Goal: Transaction & Acquisition: Purchase product/service

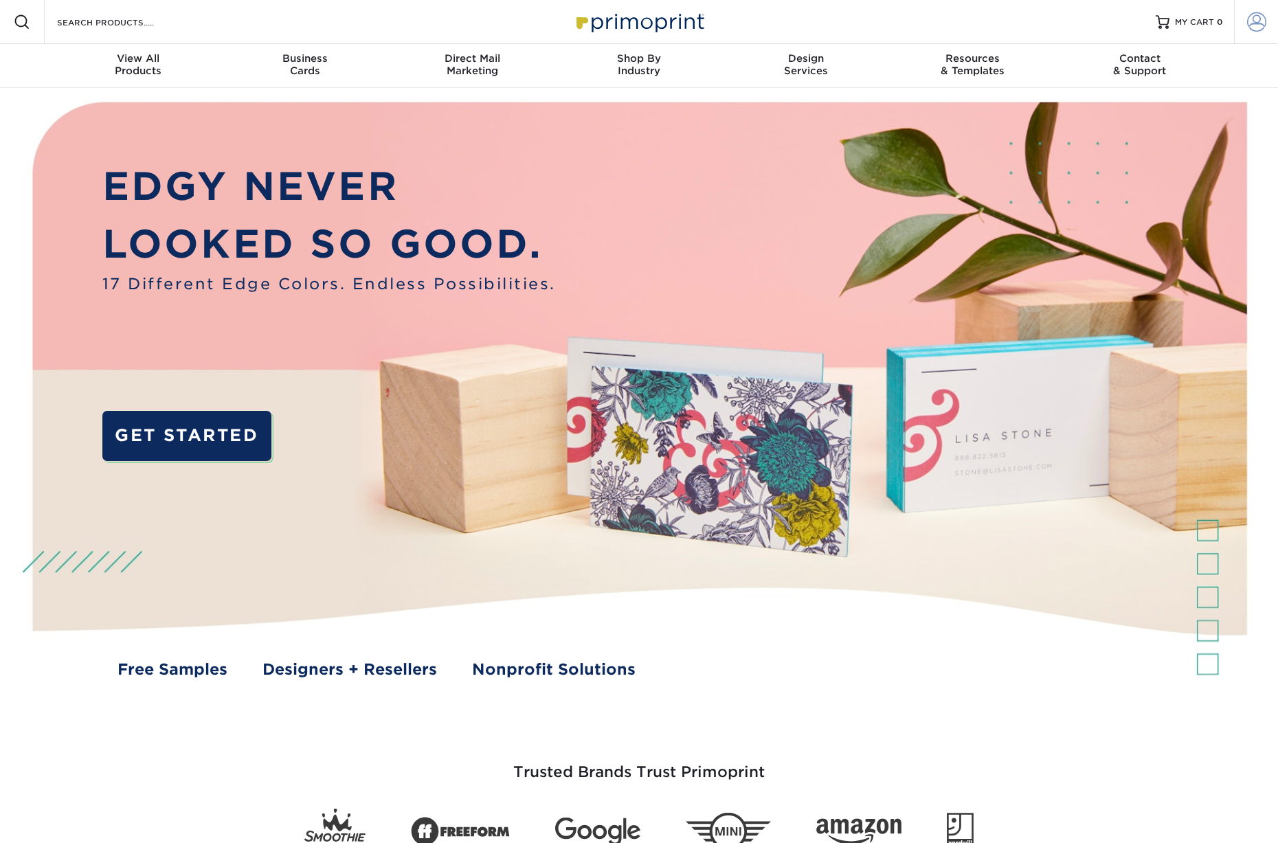
click at [1261, 23] on span at bounding box center [1256, 21] width 19 height 19
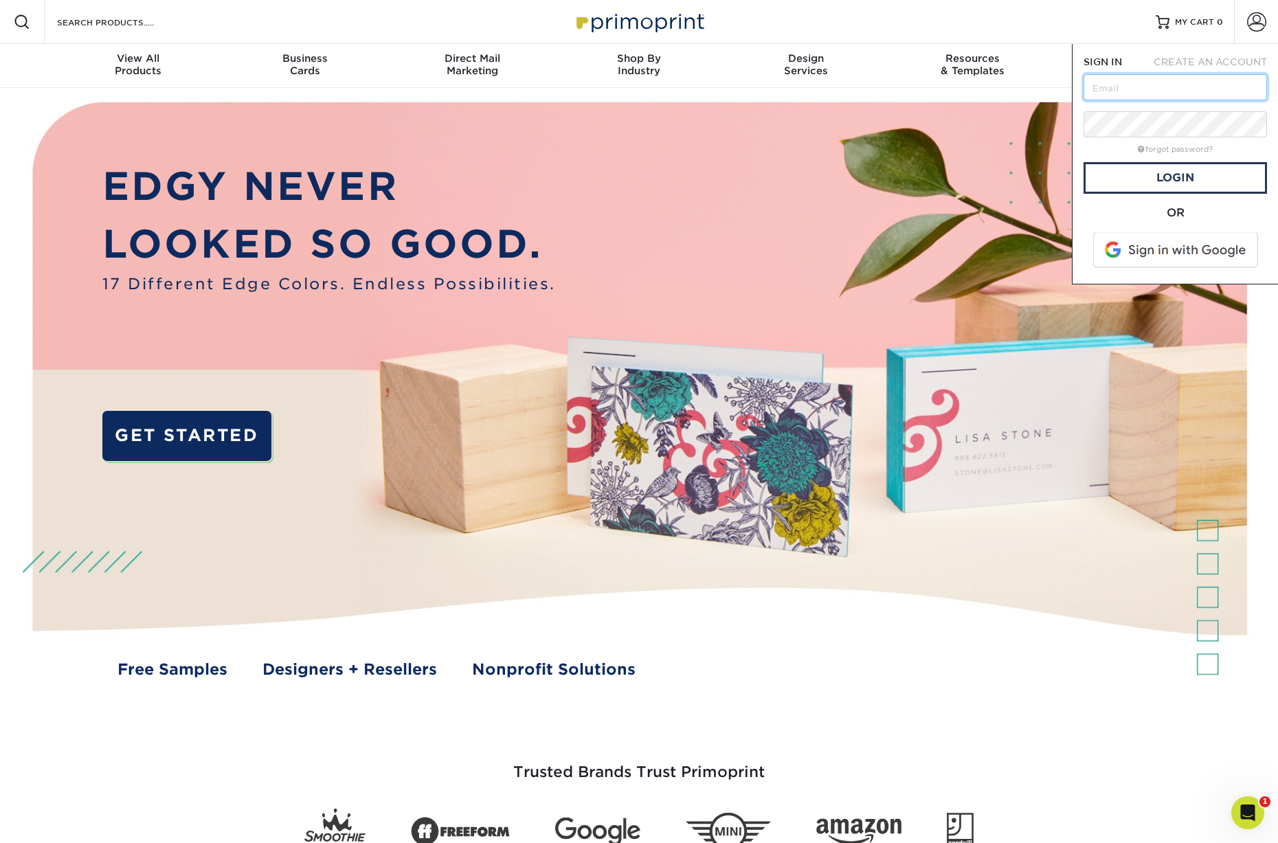
click at [1106, 93] on input "text" at bounding box center [1175, 87] width 183 height 26
paste input "amy@northboundstudiodesign.com"
click at [1101, 89] on input "amy@northboundstudiodesign.com" at bounding box center [1175, 87] width 183 height 26
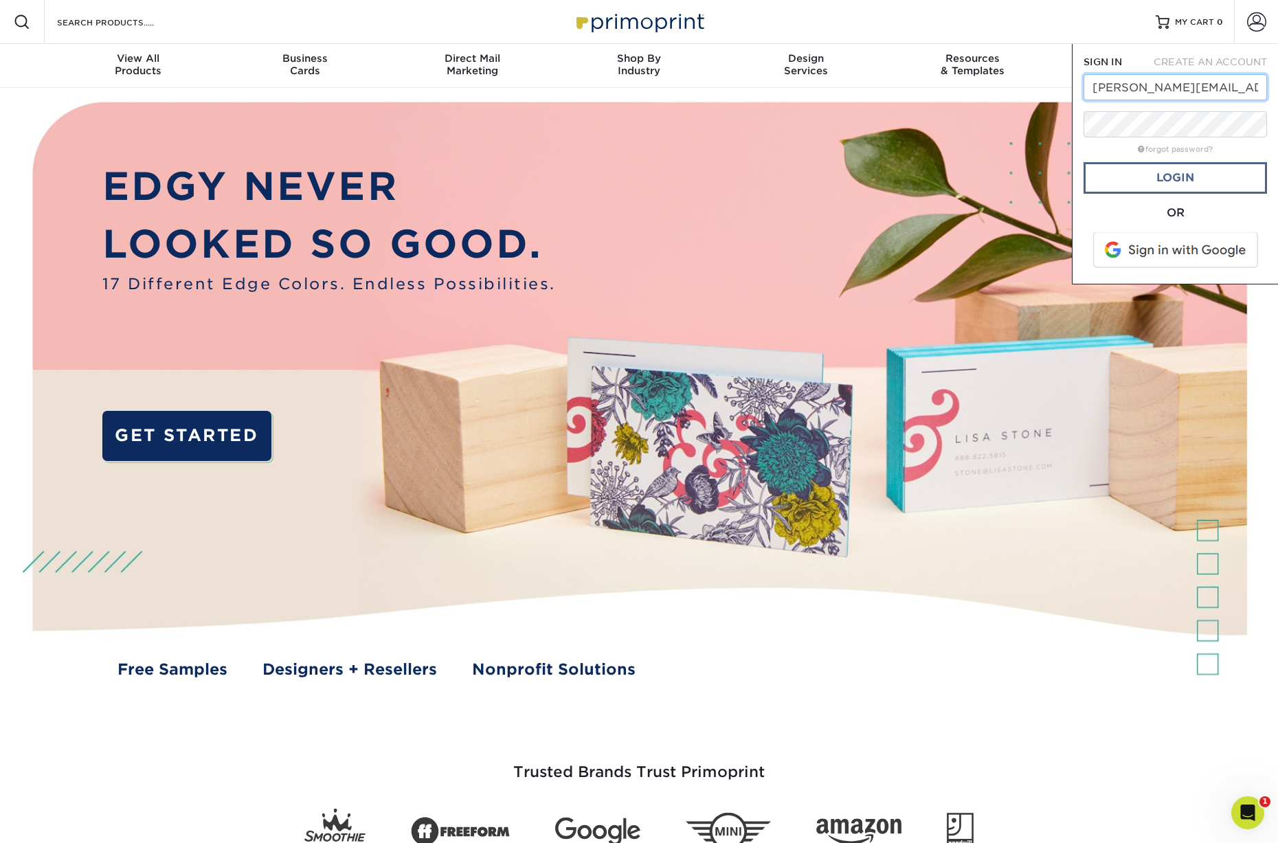
type input "amy@northboundstudiodesign.com"
click at [1152, 180] on link "Login" at bounding box center [1175, 178] width 183 height 32
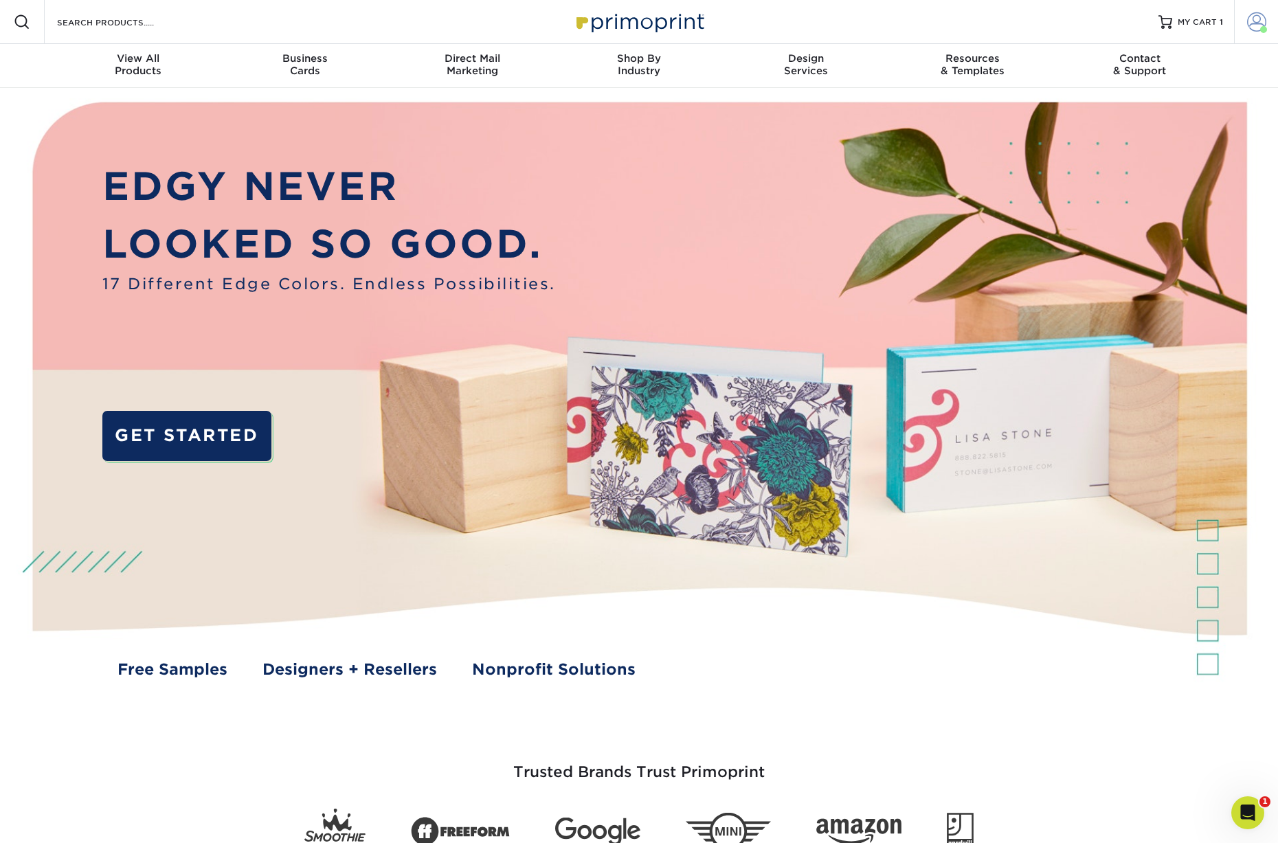
click at [1258, 25] on span at bounding box center [1256, 21] width 19 height 19
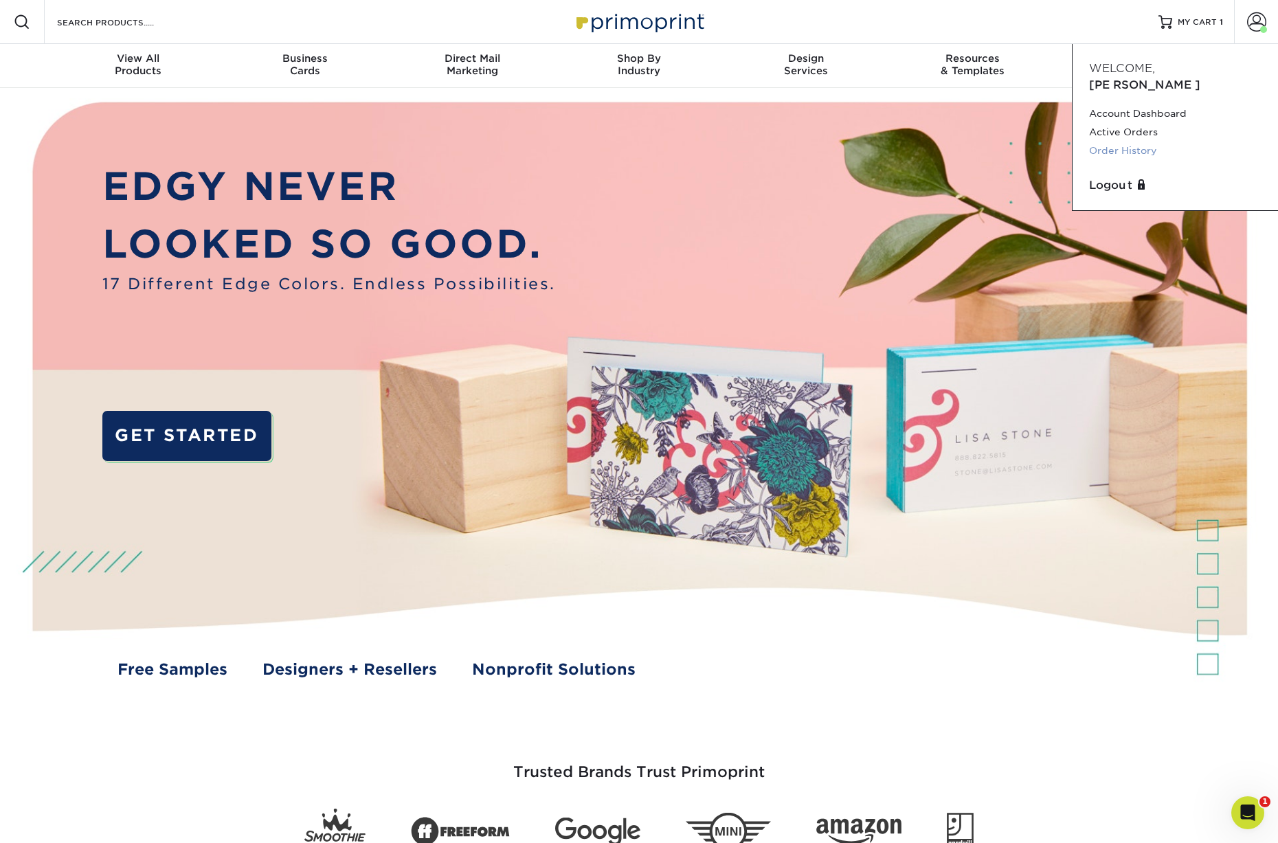
click at [1119, 142] on link "Order History" at bounding box center [1175, 151] width 172 height 19
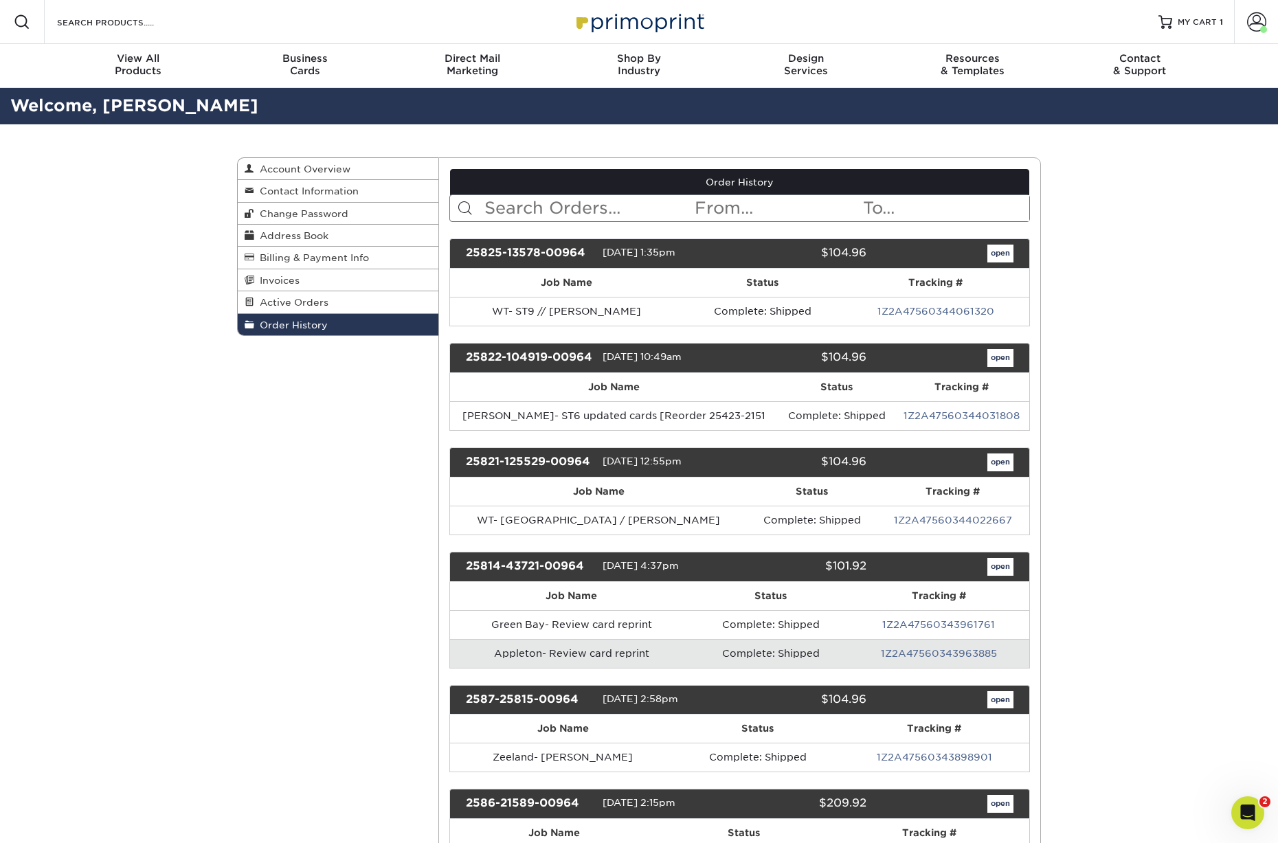
click at [524, 211] on input "text" at bounding box center [588, 208] width 211 height 26
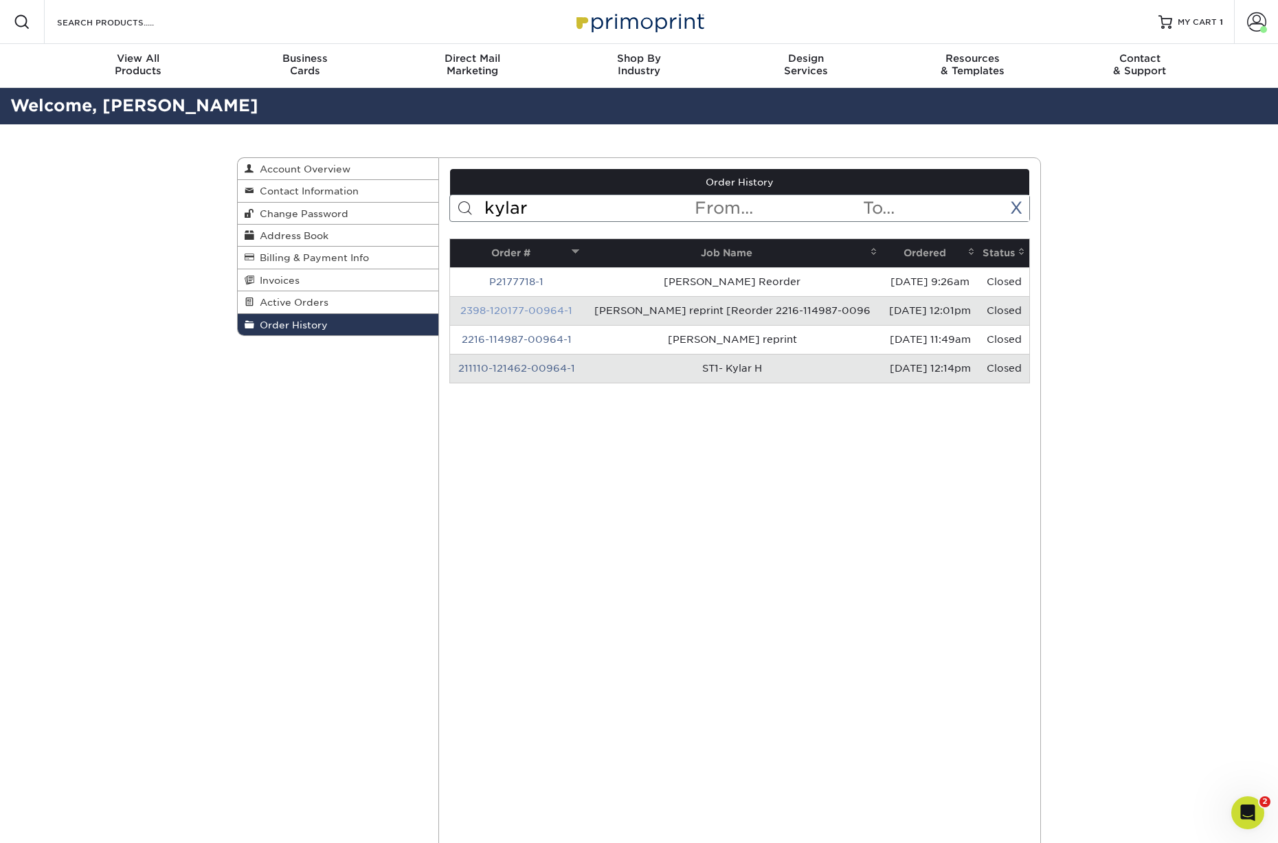
type input "kylar"
click at [538, 311] on link "2398-120177-00964-1" at bounding box center [516, 310] width 112 height 11
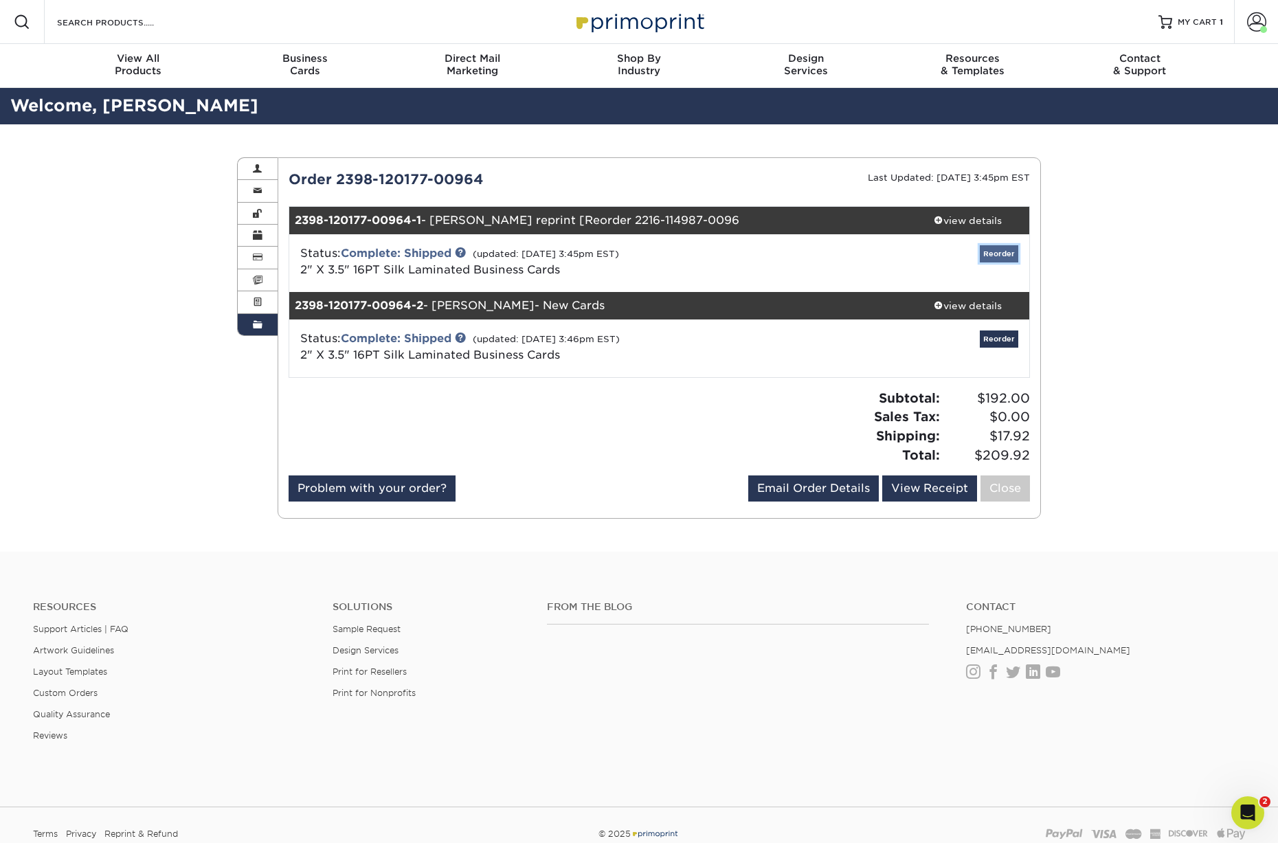
click at [998, 252] on link "Reorder" at bounding box center [999, 253] width 38 height 17
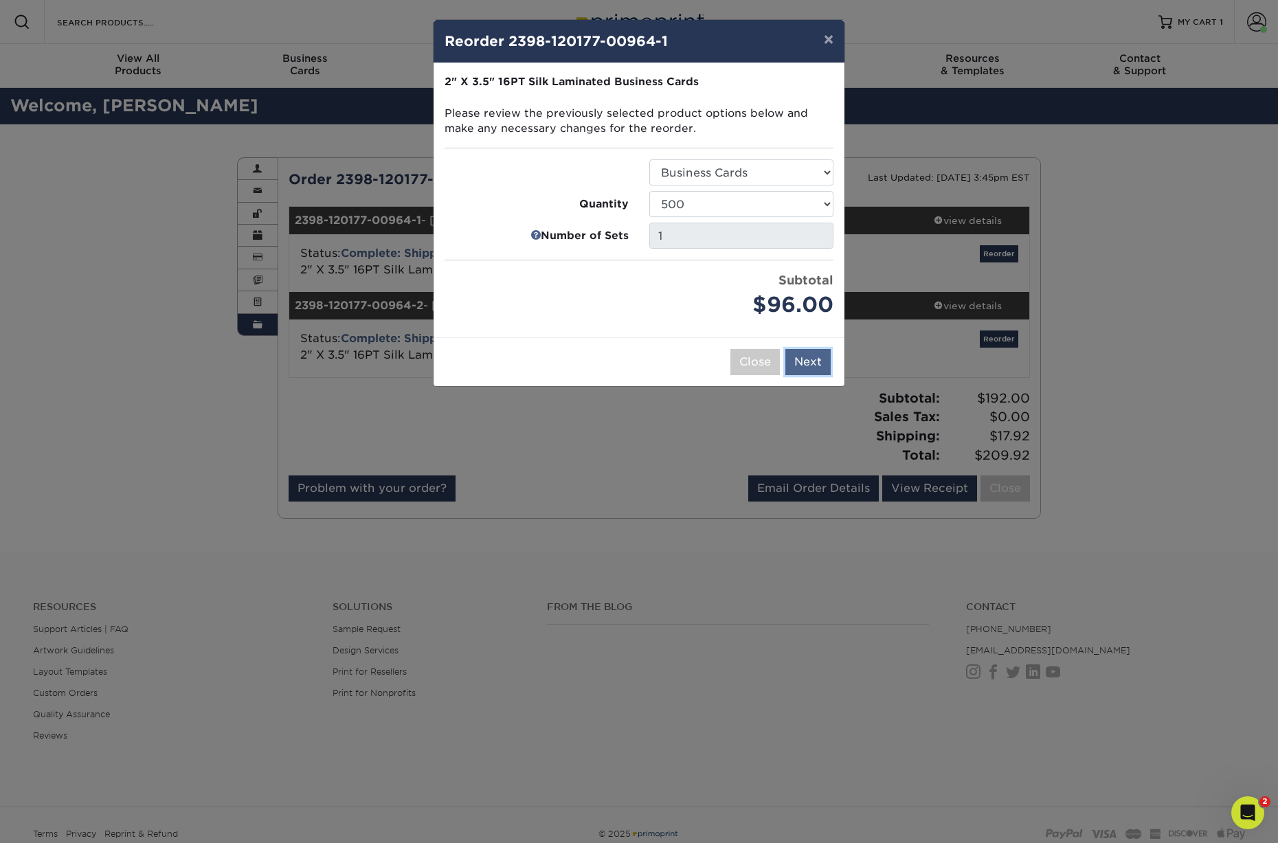
click at [812, 364] on button "Next" at bounding box center [807, 362] width 45 height 26
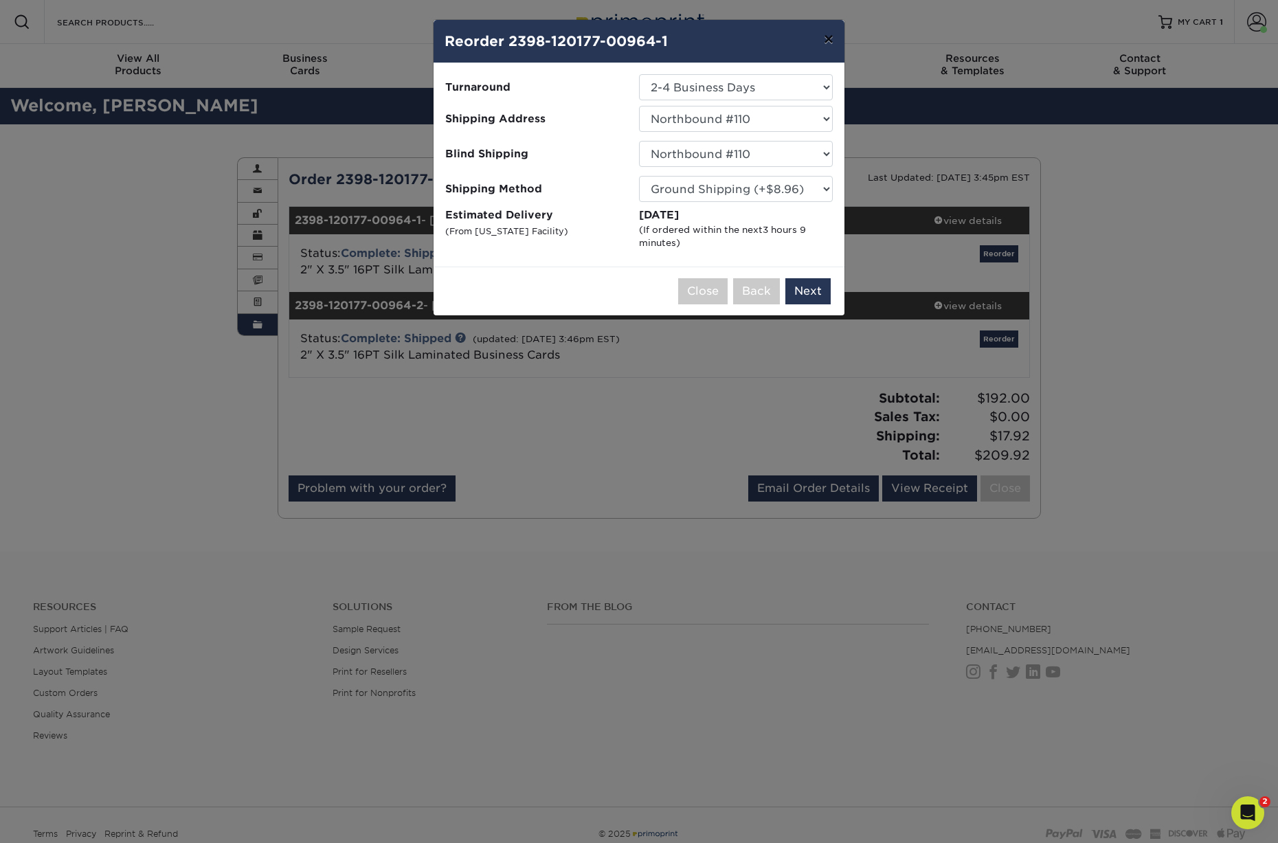
click at [829, 41] on button "×" at bounding box center [829, 39] width 32 height 38
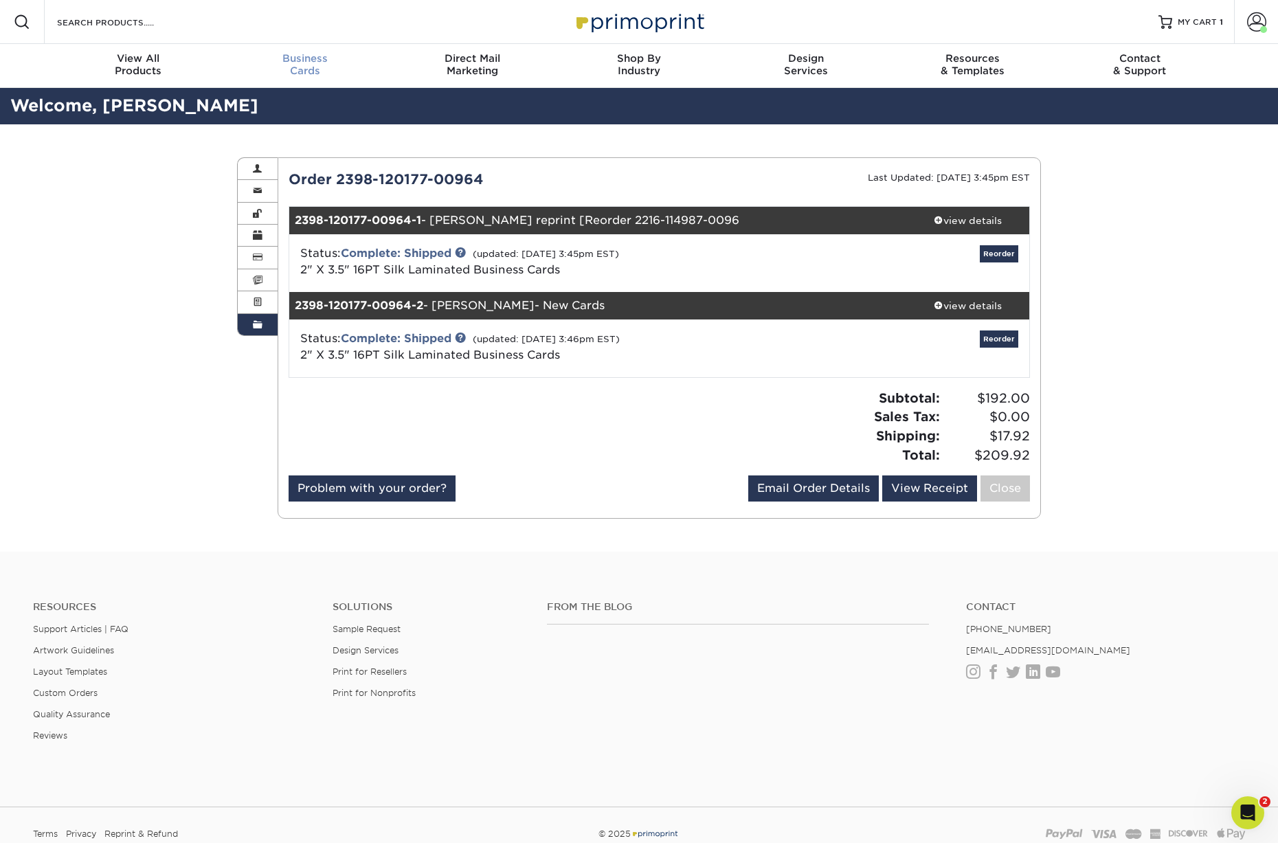
click at [318, 65] on div "Business Cards" at bounding box center [305, 64] width 167 height 25
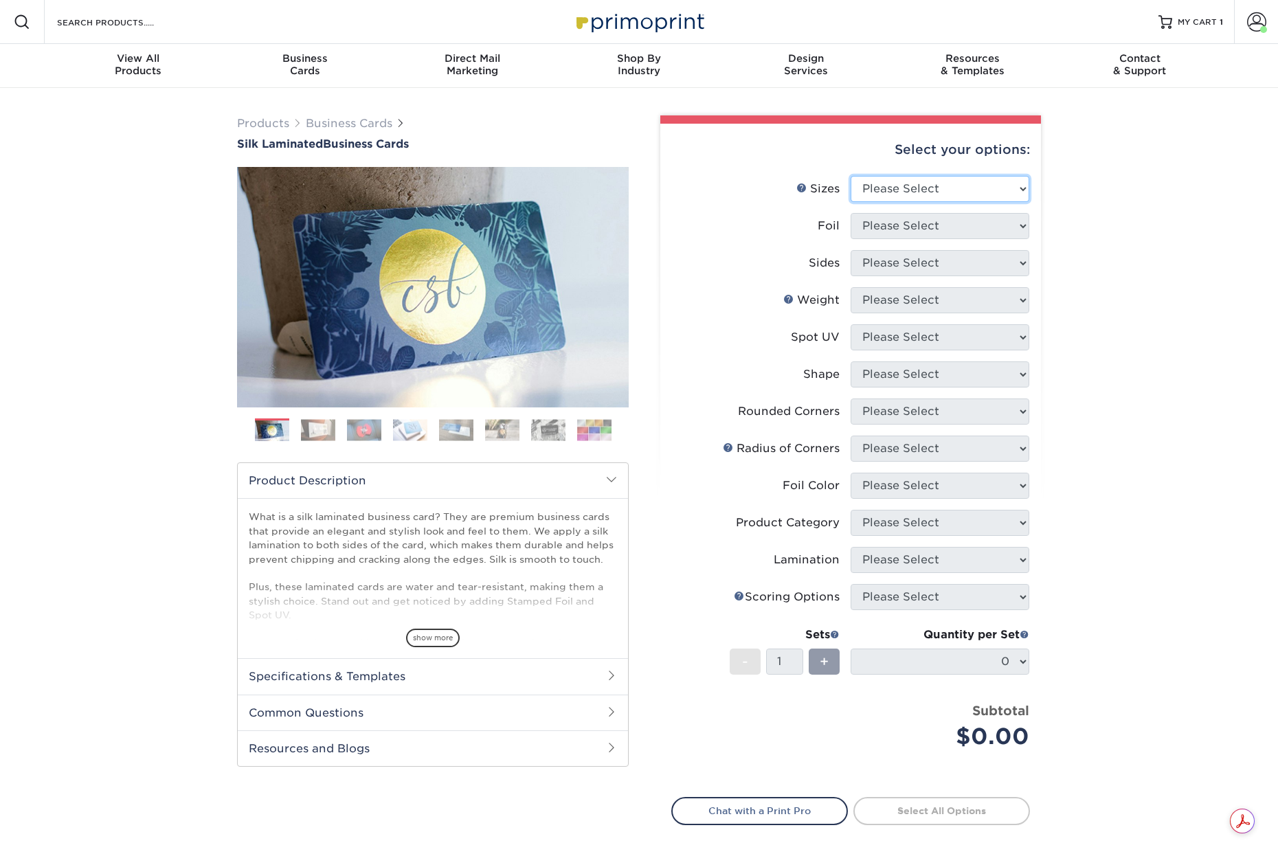
click at [880, 181] on select "Please Select 1.5" x 3.5" - Mini 1.75" x 3.5" - Mini 2" x 2" - Square 2" x 3" -…" at bounding box center [940, 189] width 179 height 26
select select "2.00x3.50"
click at [851, 176] on select "Please Select 1.5" x 3.5" - Mini 1.75" x 3.5" - Mini 2" x 2" - Square 2" x 3" -…" at bounding box center [940, 189] width 179 height 26
click at [869, 228] on select "Please Select Yes No" at bounding box center [940, 226] width 179 height 26
click at [851, 213] on select "Please Select Yes No" at bounding box center [940, 226] width 179 height 26
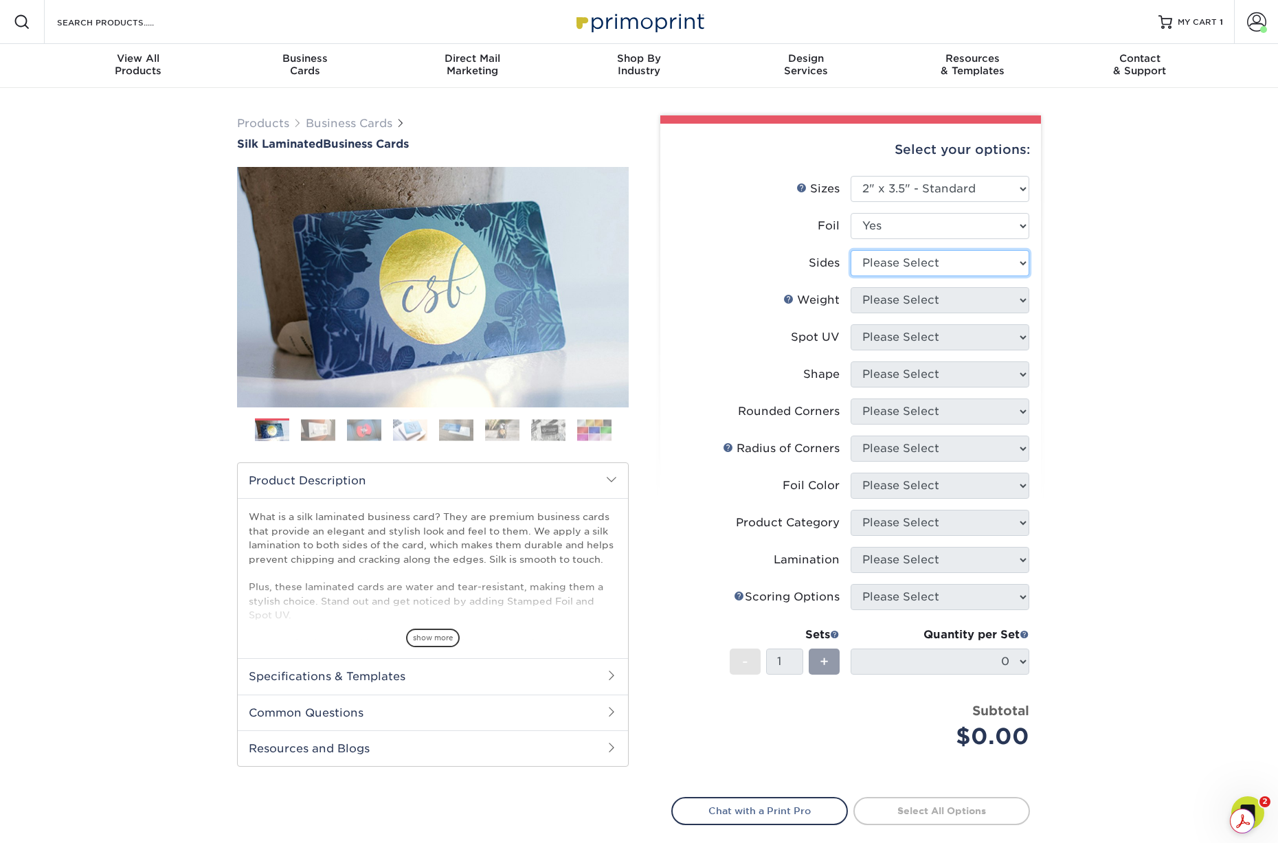
click at [879, 260] on select "Please Select Print Both Sides - Foil Both Sides Print Both Sides - Foil Front …" at bounding box center [940, 263] width 179 height 26
click at [887, 225] on select "Please Select Yes No" at bounding box center [940, 226] width 179 height 26
select select "0"
click at [851, 213] on select "Please Select Yes No" at bounding box center [940, 226] width 179 height 26
click at [904, 269] on select "Please Select Print Both Sides Print Front Only" at bounding box center [940, 263] width 179 height 26
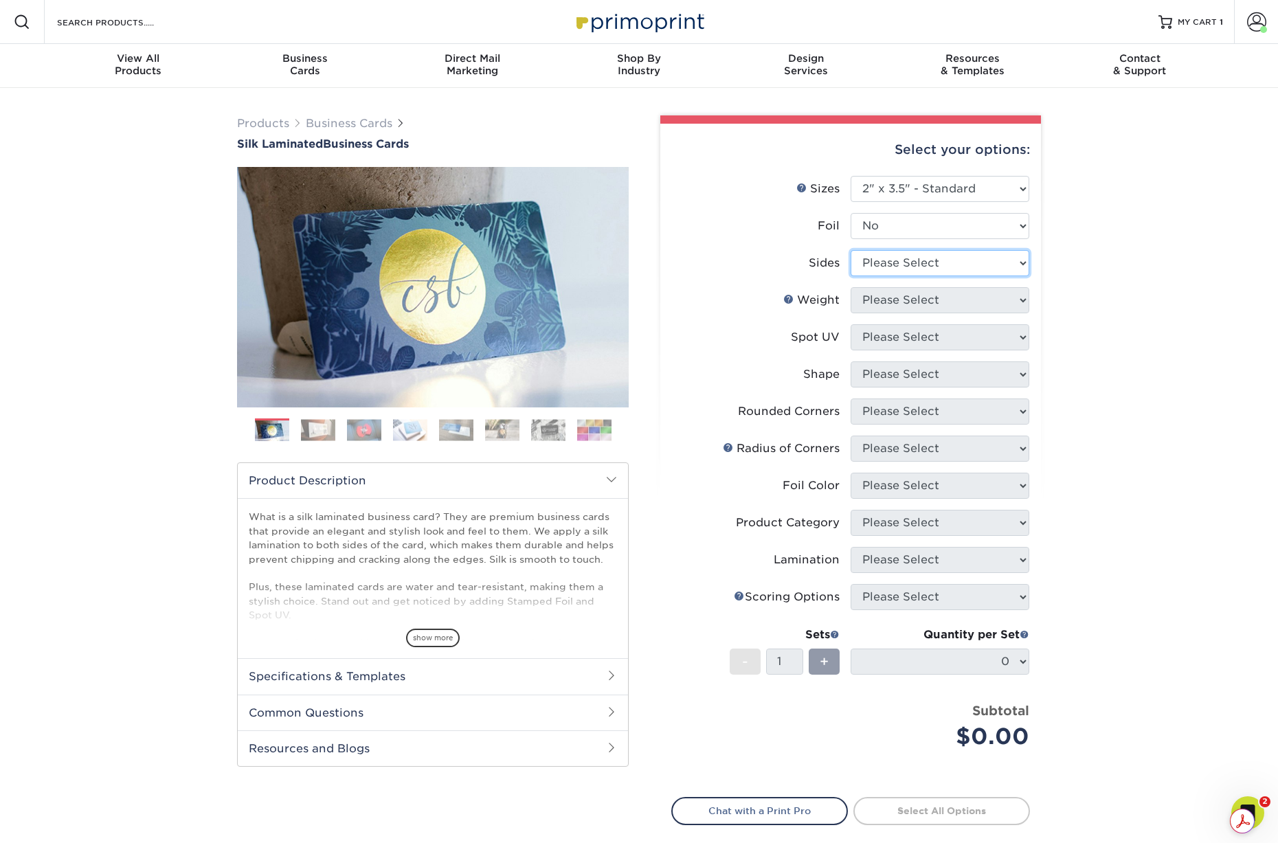
select select "13abbda7-1d64-4f25-8bb2-c179b224825d"
click at [851, 250] on select "Please Select Print Both Sides Print Front Only" at bounding box center [940, 263] width 179 height 26
click at [906, 295] on select "Please Select 16PT" at bounding box center [940, 300] width 179 height 26
select select "16PT"
click at [851, 287] on select "Please Select 16PT" at bounding box center [940, 300] width 179 height 26
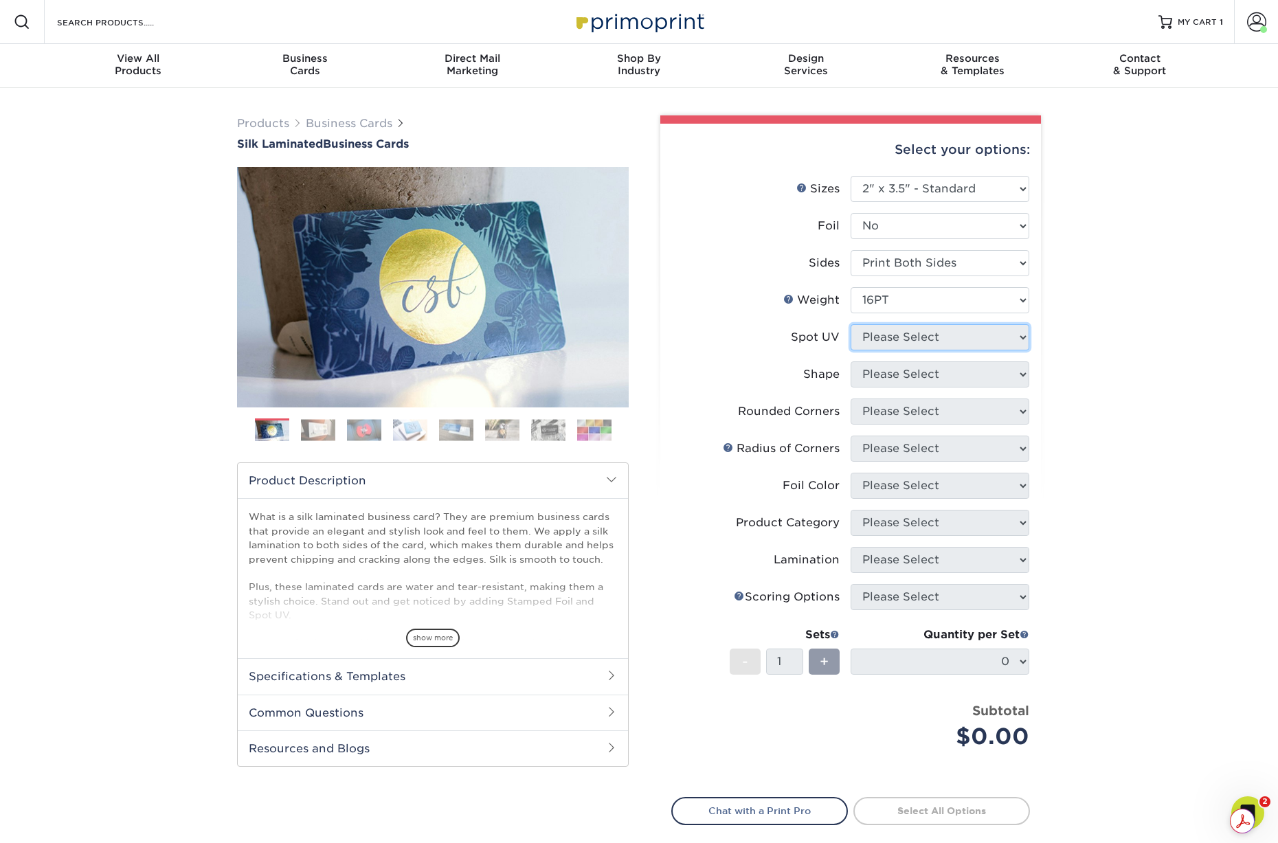
click at [903, 338] on select "Please Select No Spot UV Front and Back (Both Sides) Front Only Back Only" at bounding box center [940, 337] width 179 height 26
select select "3"
click at [851, 324] on select "Please Select No Spot UV Front and Back (Both Sides) Front Only Back Only" at bounding box center [940, 337] width 179 height 26
click at [0, 0] on select at bounding box center [0, 0] width 0 height 0
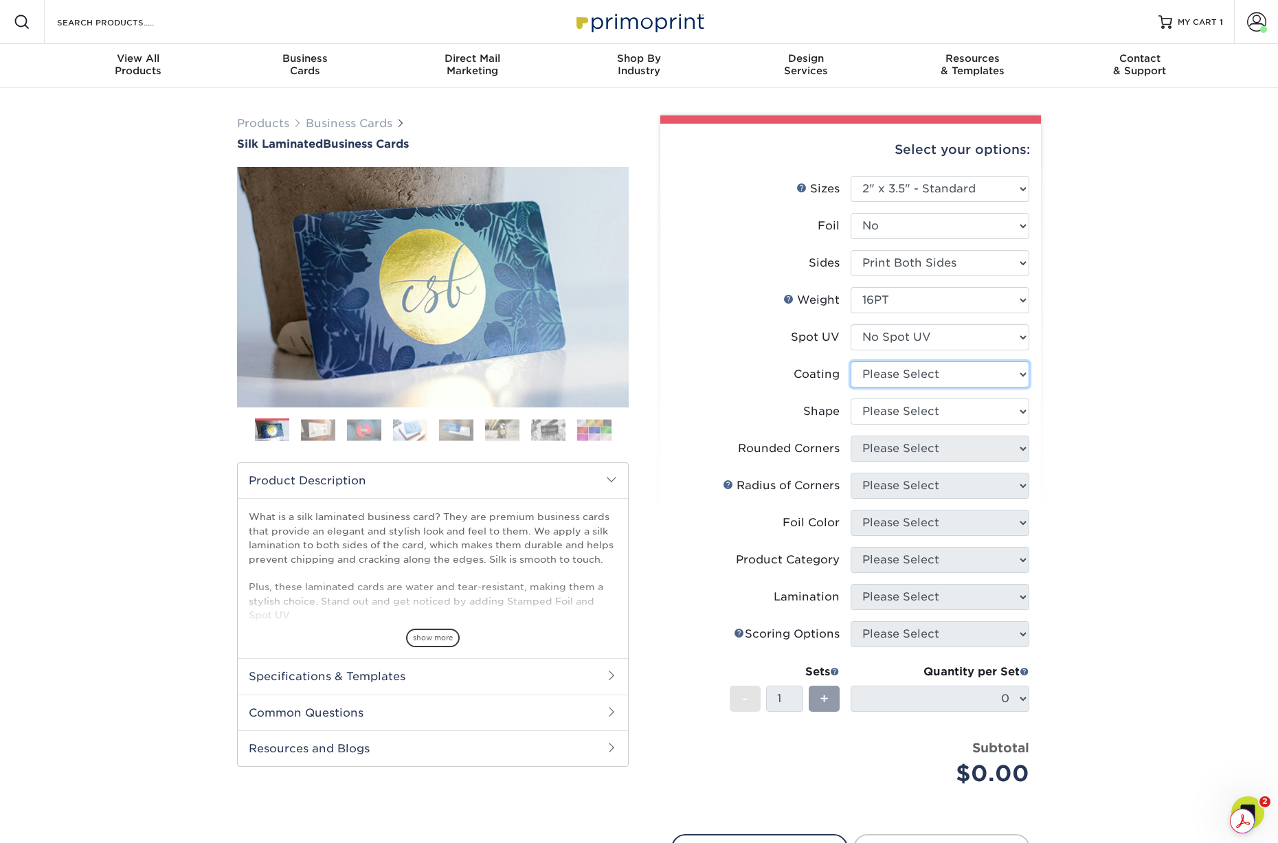
select select "3e7618de-abca-4bda-9f97-8b9129e913d8"
click at [851, 361] on select at bounding box center [940, 374] width 179 height 26
drag, startPoint x: 902, startPoint y: 381, endPoint x: 897, endPoint y: 413, distance: 32.6
click at [0, 0] on div at bounding box center [0, 0] width 0 height 0
click at [880, 403] on select "Please Select Standard Oval" at bounding box center [940, 412] width 179 height 26
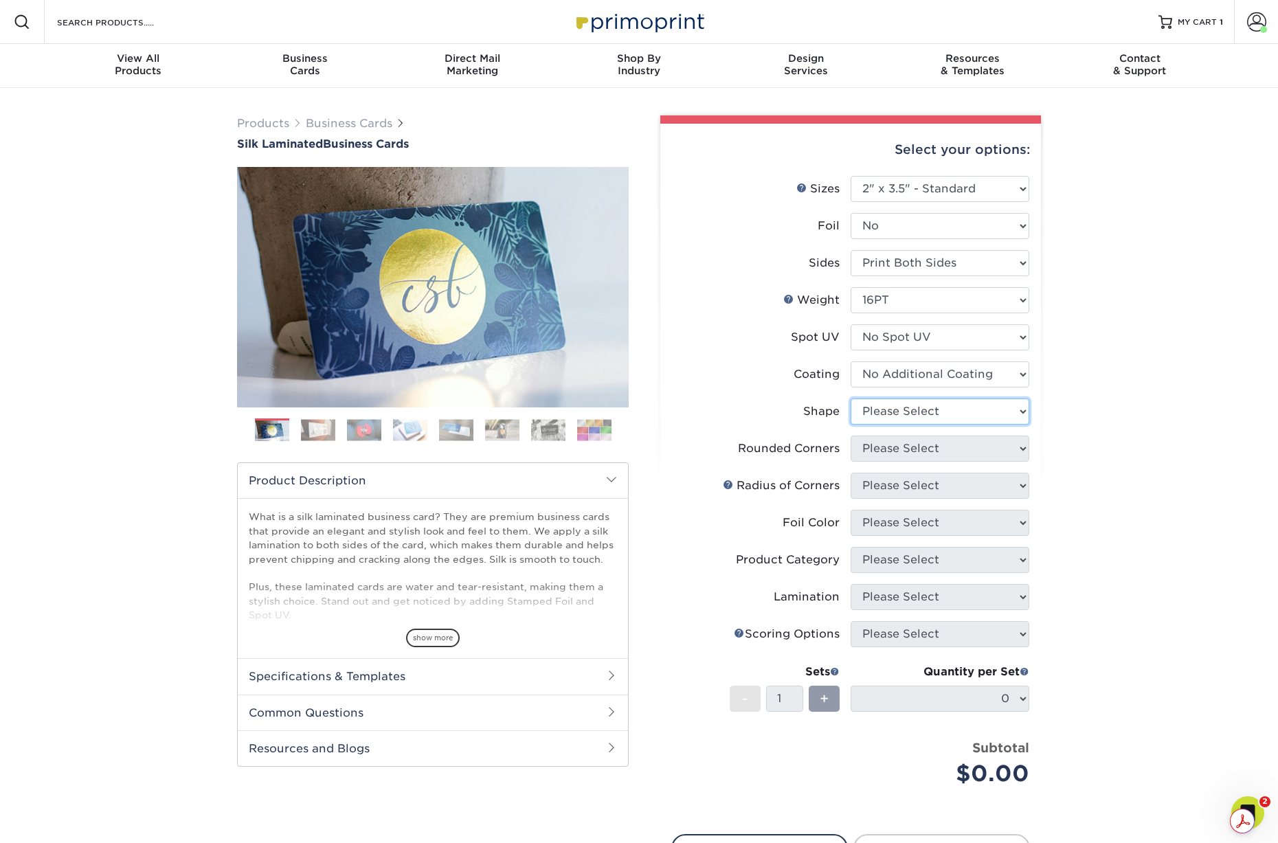
select select "standard"
click at [851, 399] on select "Please Select Standard Oval" at bounding box center [940, 412] width 179 height 26
click at [887, 446] on select "Please Select Yes - Round 2 Corners Yes - Round 4 Corners No" at bounding box center [940, 449] width 179 height 26
select select "0"
click at [851, 436] on select "Please Select Yes - Round 2 Corners Yes - Round 4 Corners No" at bounding box center [940, 449] width 179 height 26
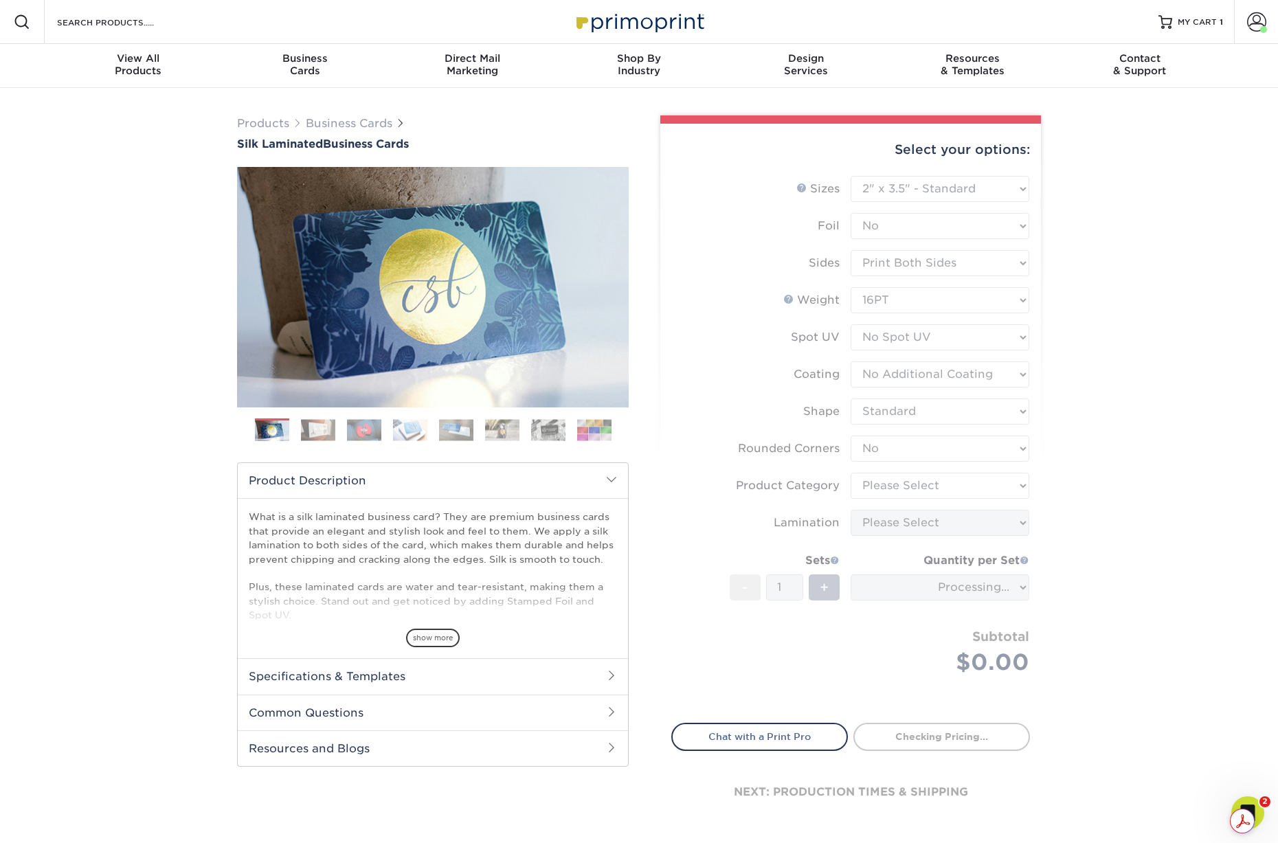
click at [881, 476] on form "Sizes Help Sizes Please Select 1.5" x 3.5" - Mini 1.75" x 3.5" - Mini 2" x 2" -…" at bounding box center [850, 441] width 359 height 531
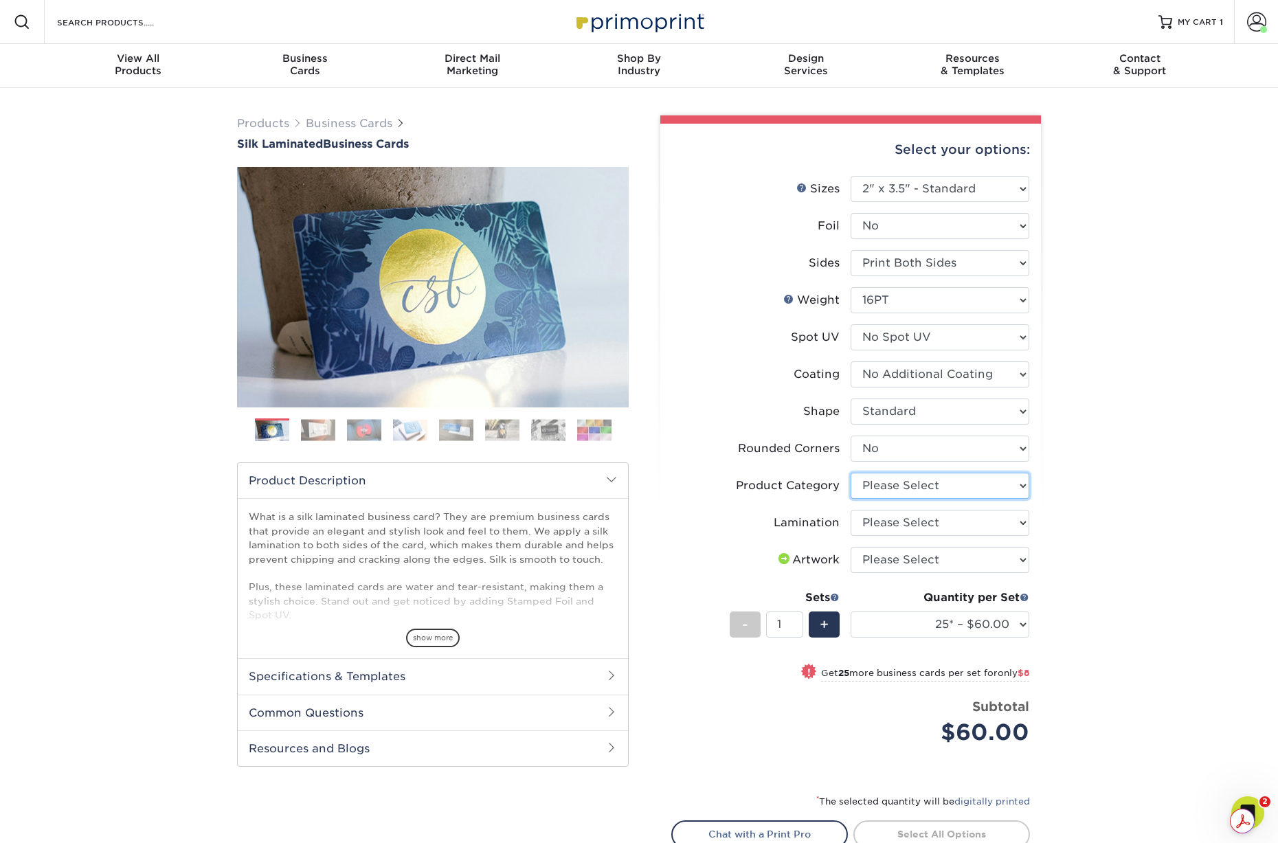
click at [880, 479] on select "Please Select Business Cards" at bounding box center [940, 486] width 179 height 26
select select "3b5148f1-0588-4f88-a218-97bcfdce65c1"
click at [851, 473] on select "Please Select Business Cards" at bounding box center [940, 486] width 179 height 26
click at [884, 521] on select "Please Select Silk" at bounding box center [940, 523] width 179 height 26
select select "ccacb42f-45f7-42d3-bbd3-7c8421cf37f0"
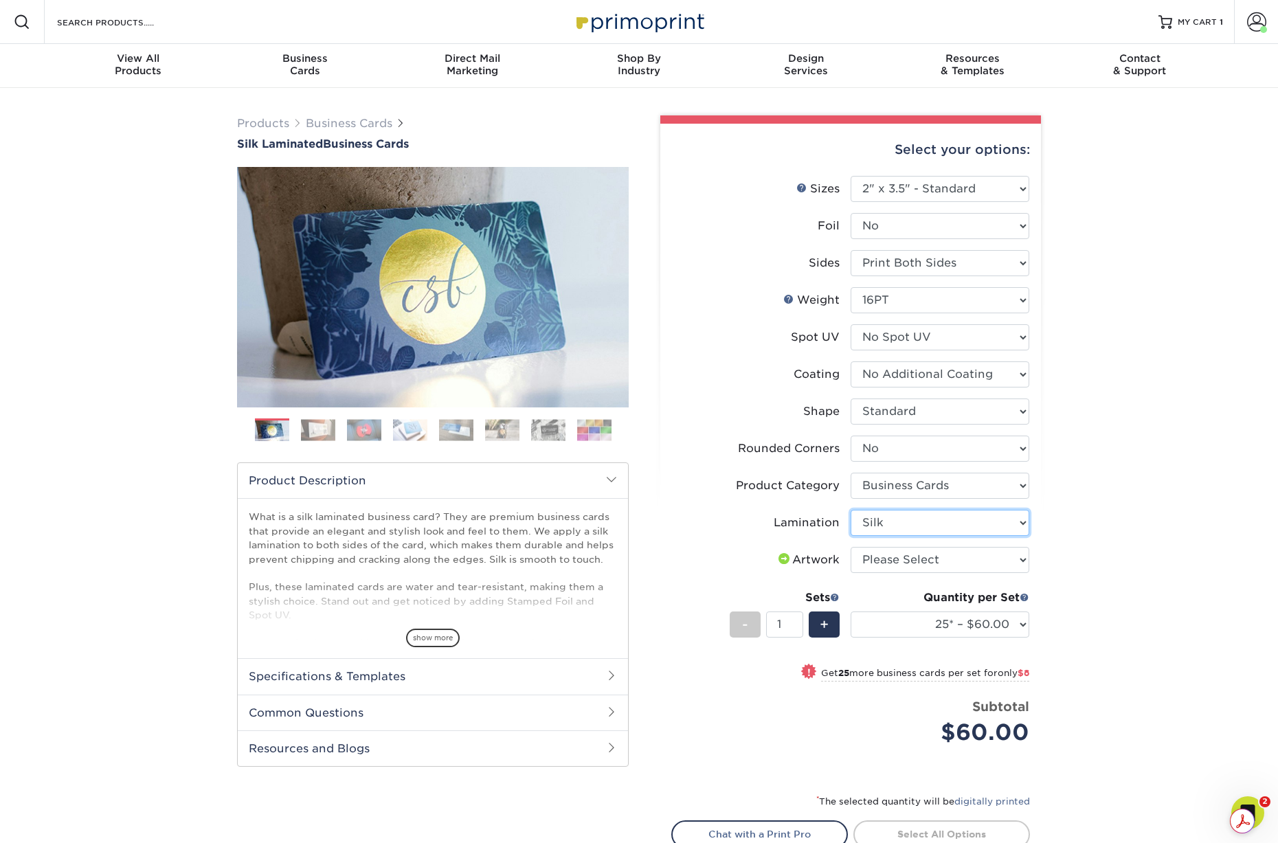
click at [851, 510] on select "Please Select Silk" at bounding box center [940, 523] width 179 height 26
click at [886, 553] on select "Please Select I will upload files I need a design - $100" at bounding box center [940, 560] width 179 height 26
select select "upload"
click at [851, 547] on select "Please Select I will upload files I need a design - $100" at bounding box center [940, 560] width 179 height 26
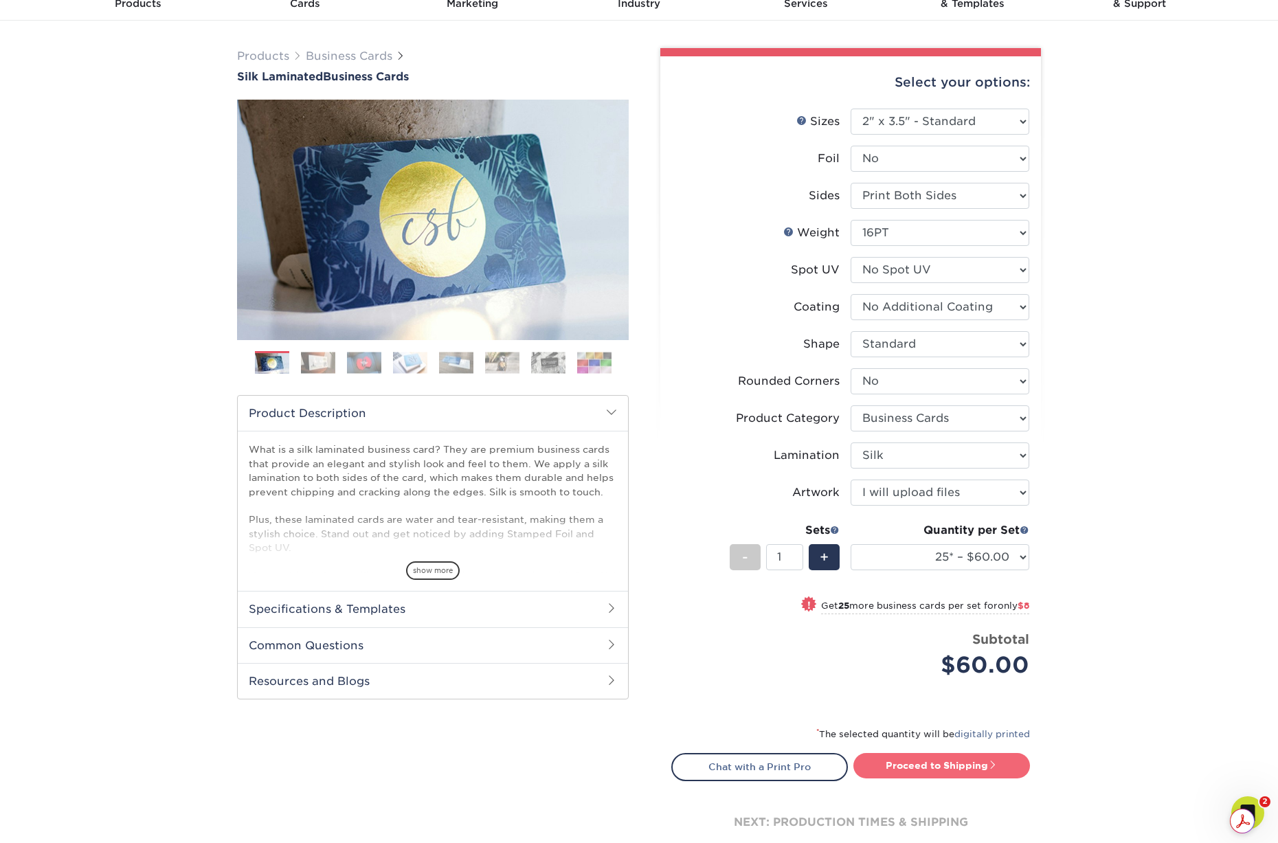
click at [918, 755] on link "Proceed to Shipping" at bounding box center [941, 765] width 177 height 25
type input "Set 1"
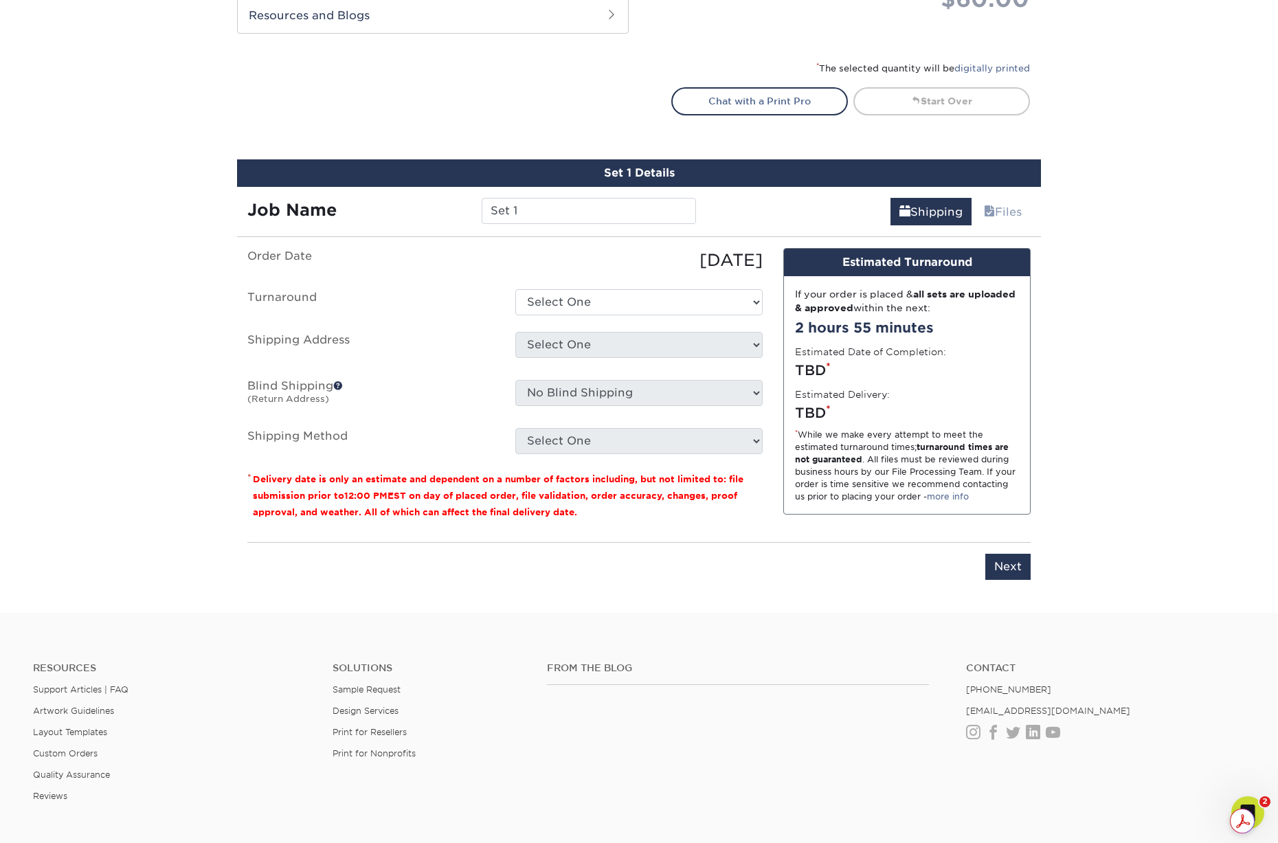
scroll to position [858, 0]
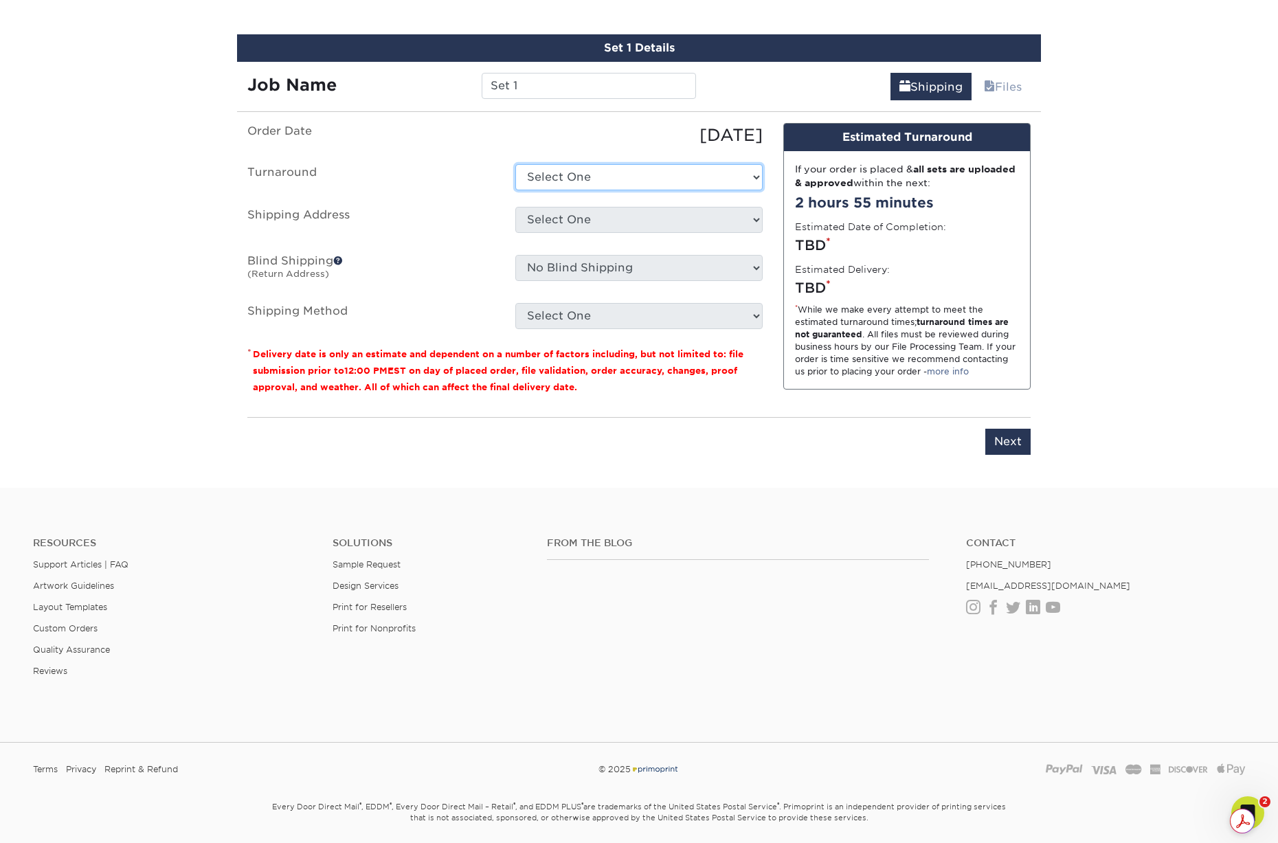
click at [632, 188] on select "Select One 2-4 Business Days 2 Day Next Business Day" at bounding box center [638, 177] width 247 height 26
select select "c7a2ec01-cc24-4f05-b1b7-97e3ac4bc92e"
click at [515, 164] on select "Select One 2-4 Business Days 2 Day Next Business Day" at bounding box center [638, 177] width 247 height 26
click at [601, 221] on select "Select [GEOGRAPHIC_DATA], [GEOGRAPHIC_DATA] EPS EPS- [GEOGRAPHIC_DATA] [GEOGRAP…" at bounding box center [638, 220] width 247 height 26
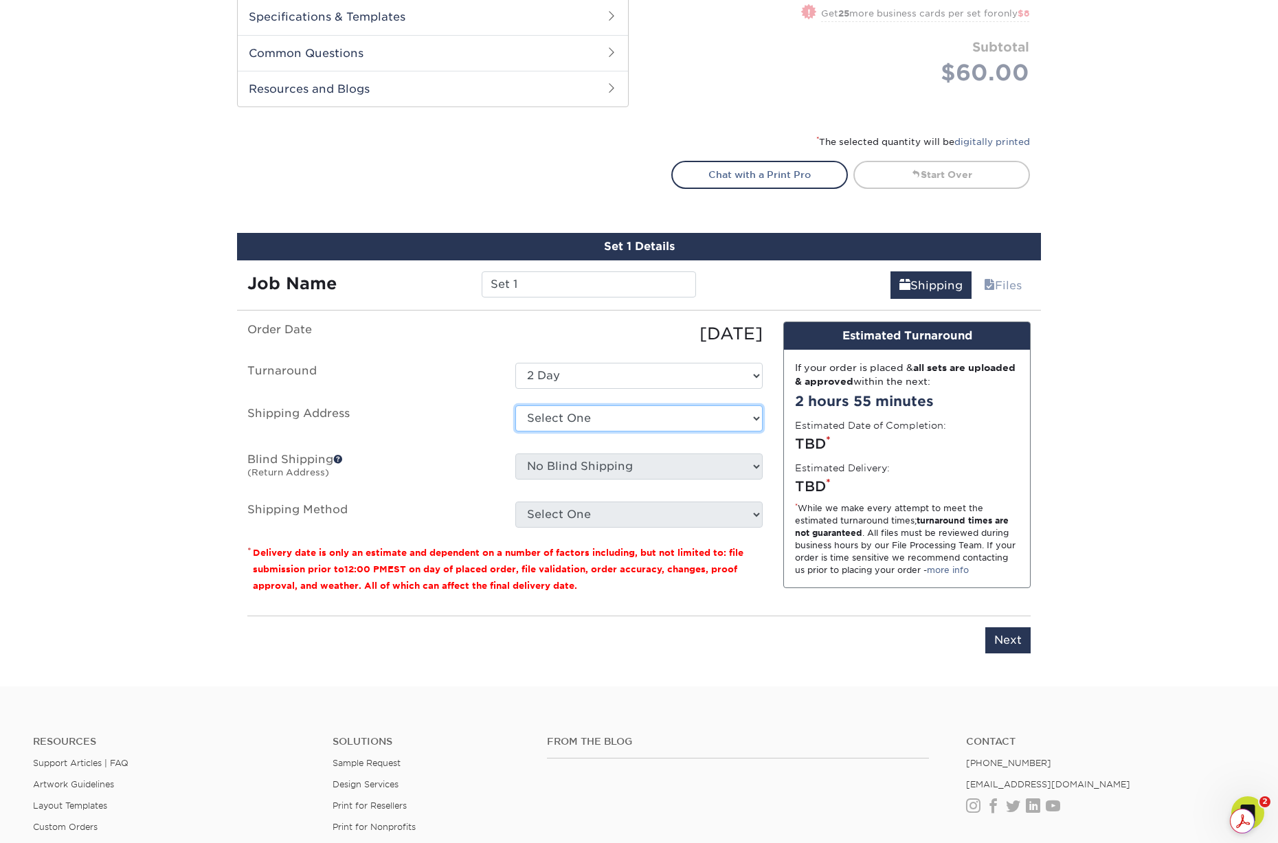
scroll to position [0, 0]
